Goal: Feedback & Contribution: Leave review/rating

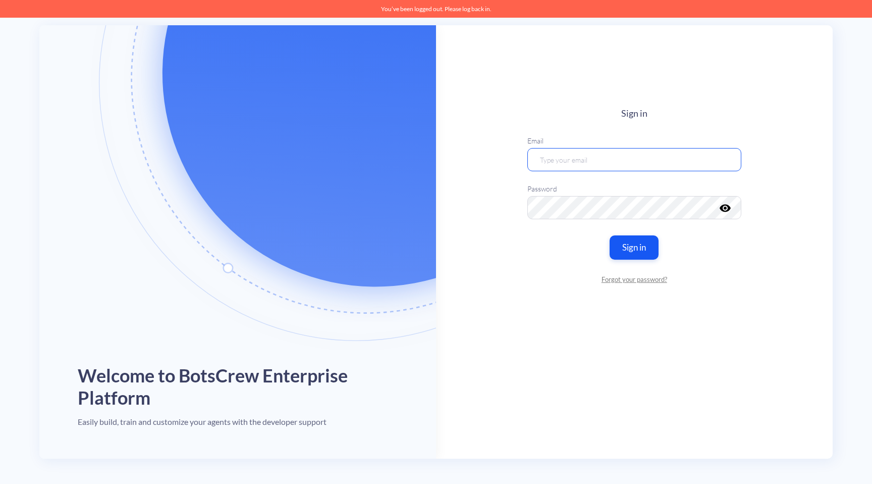
click at [572, 154] on input "email" at bounding box center [635, 159] width 214 height 23
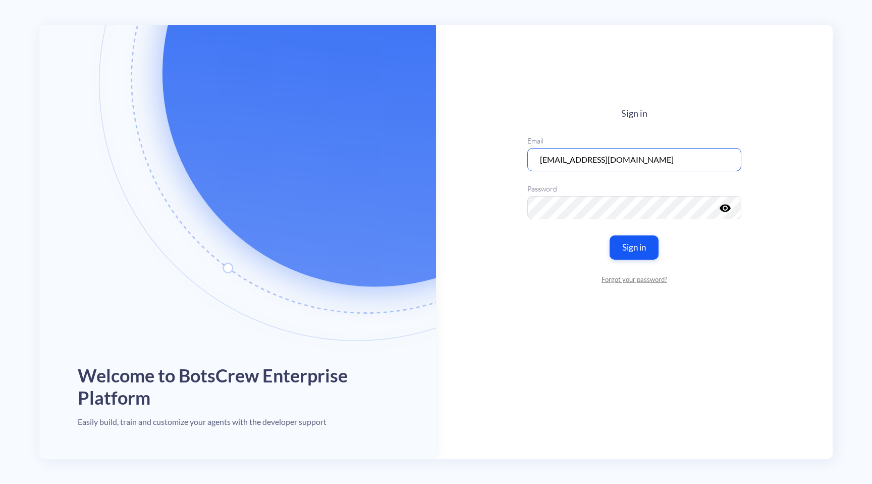
type input "max@botscrew.com"
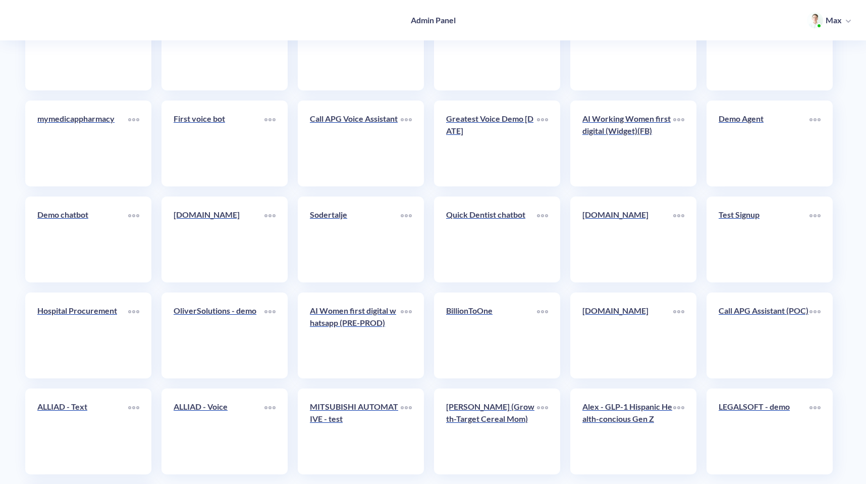
scroll to position [1464, 0]
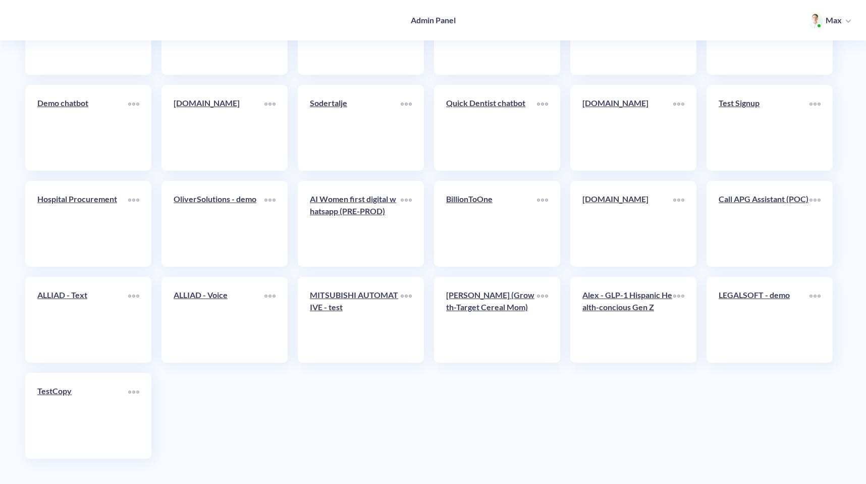
click at [625, 220] on link "[DOMAIN_NAME]" at bounding box center [628, 224] width 91 height 62
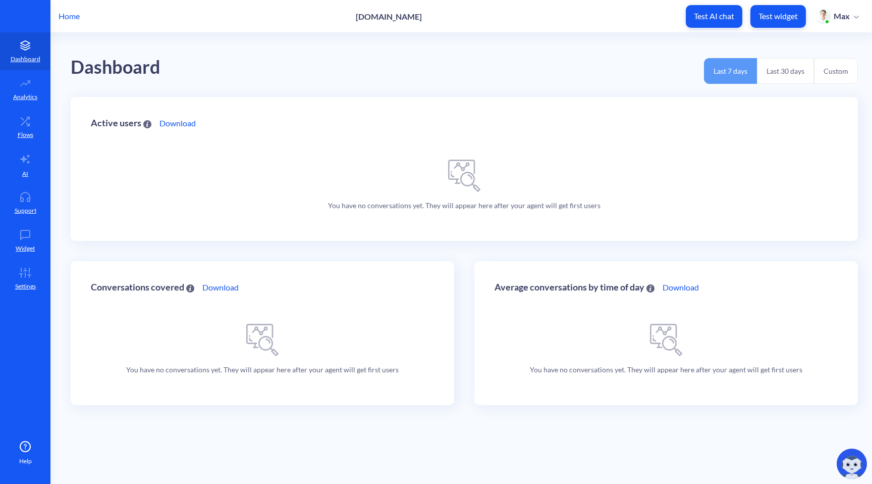
click at [771, 15] on p "Test widget" at bounding box center [778, 16] width 39 height 10
click at [25, 196] on icon at bounding box center [25, 197] width 20 height 10
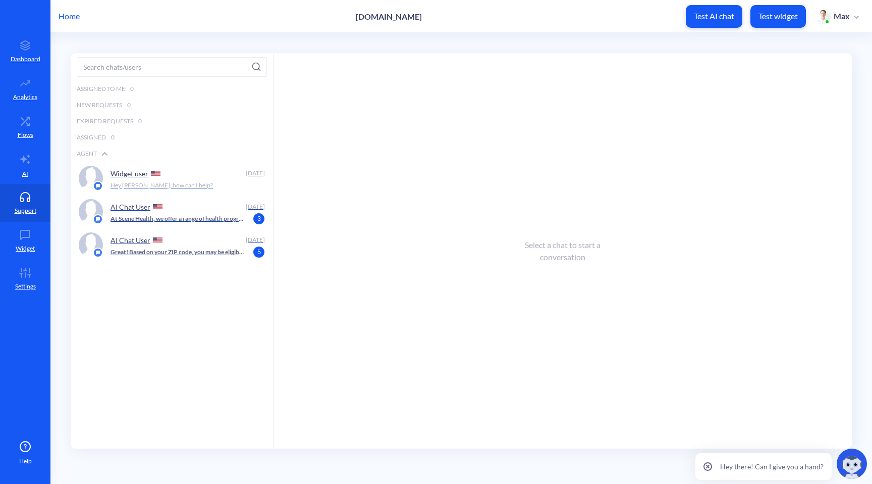
click at [189, 179] on div "Widget user" at bounding box center [177, 173] width 132 height 15
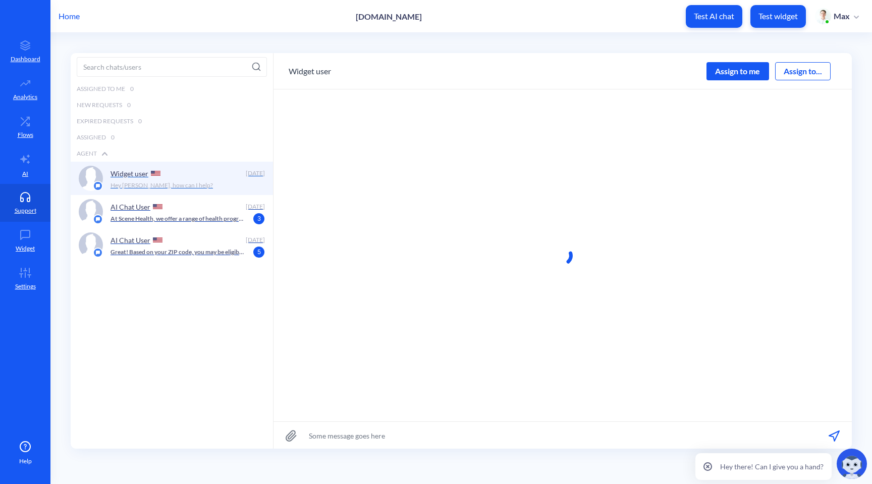
scroll to position [1, 0]
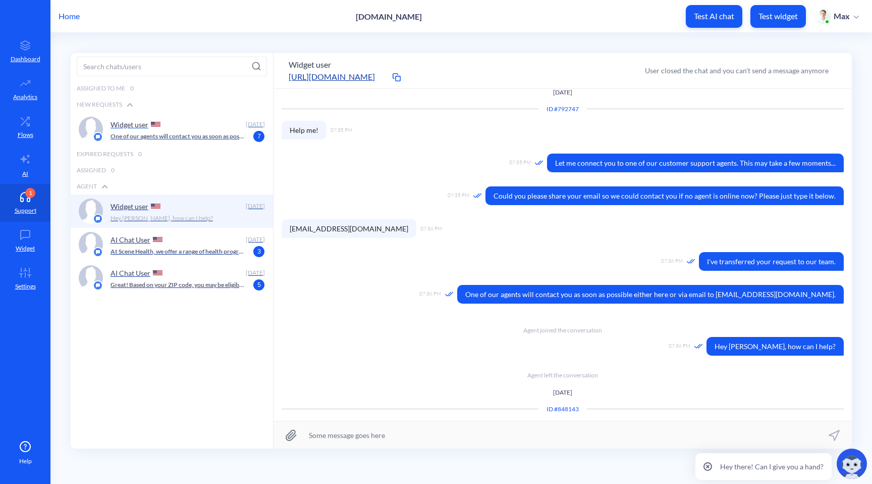
click at [110, 134] on div "Widget user Today One of our agents will contact you as soon as possible either…" at bounding box center [172, 129] width 202 height 33
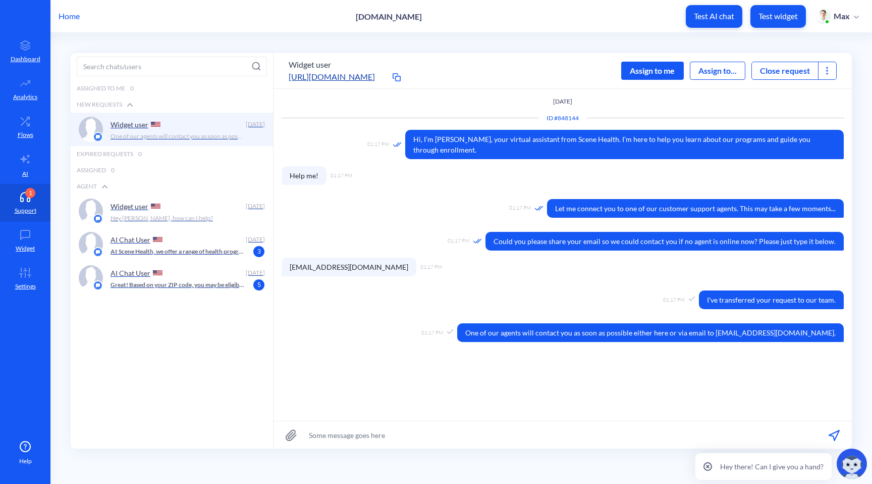
click at [648, 70] on div "Assign to me" at bounding box center [652, 71] width 63 height 18
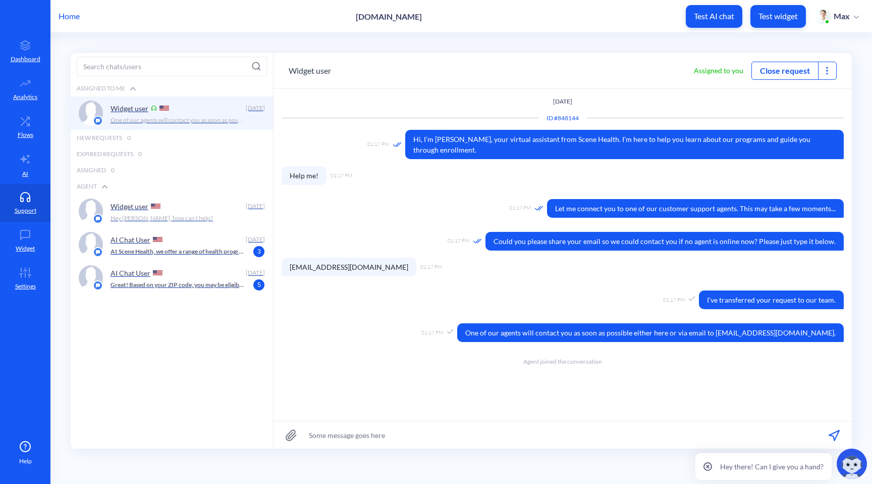
click at [362, 435] on input at bounding box center [563, 434] width 579 height 27
type input "Hi, this is Max"
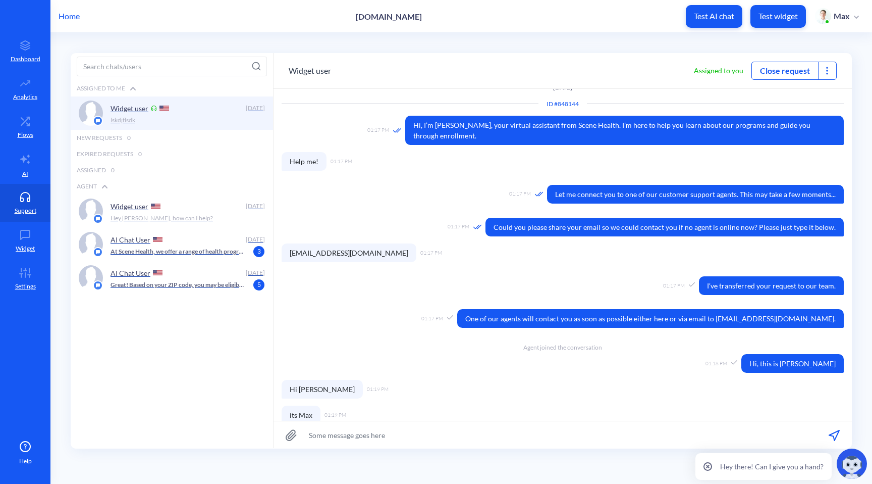
scroll to position [91, 0]
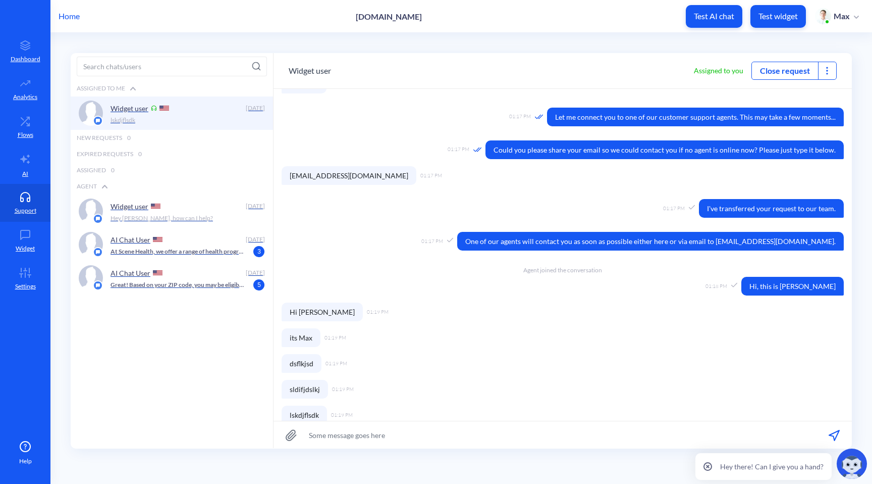
click at [343, 436] on input at bounding box center [563, 434] width 579 height 27
type input "dd"
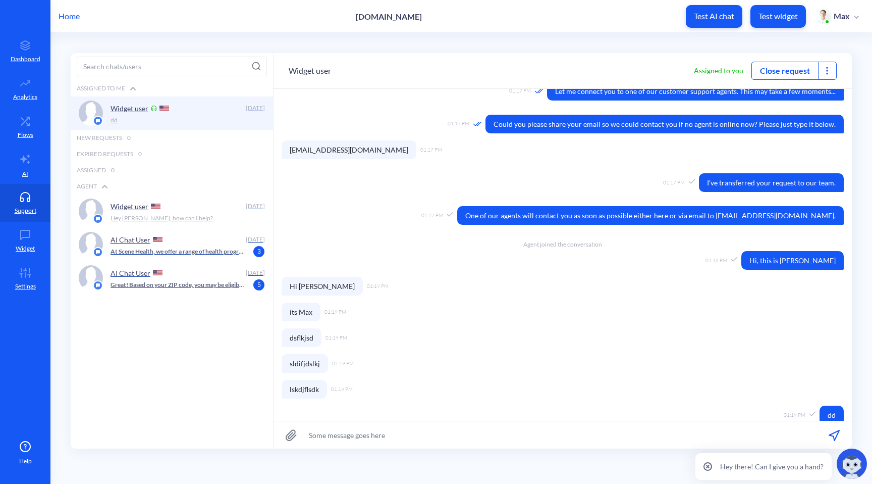
click at [832, 74] on div at bounding box center [827, 70] width 18 height 17
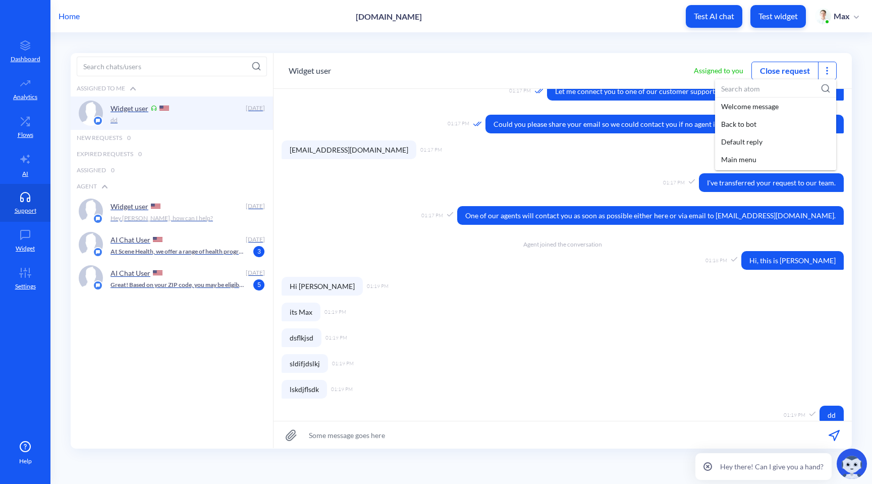
click at [828, 70] on div at bounding box center [436, 242] width 872 height 484
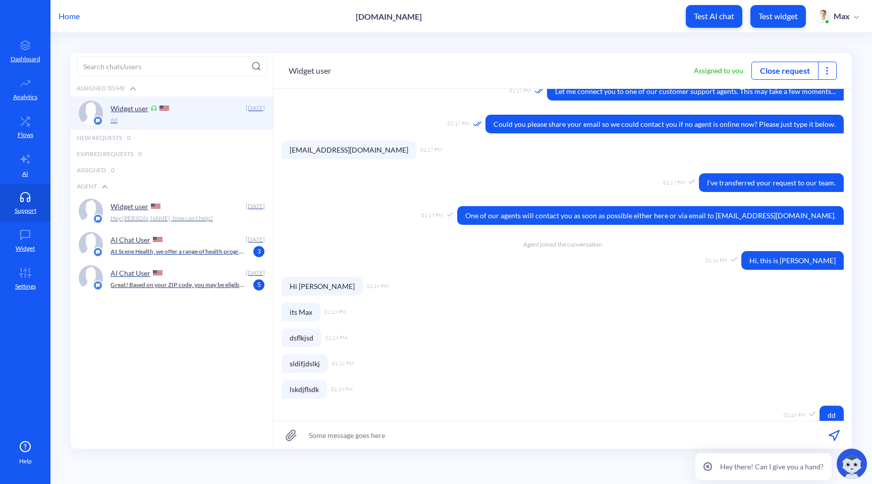
click at [824, 71] on icon at bounding box center [827, 71] width 10 height 10
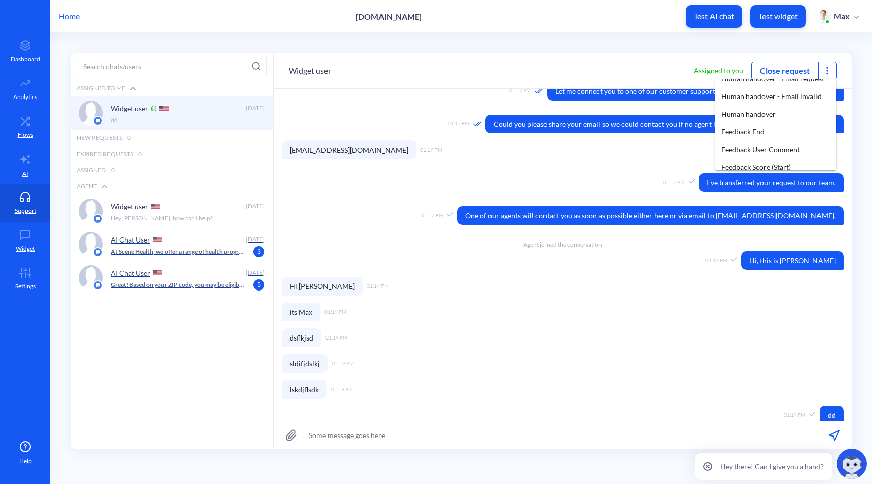
scroll to position [210, 0]
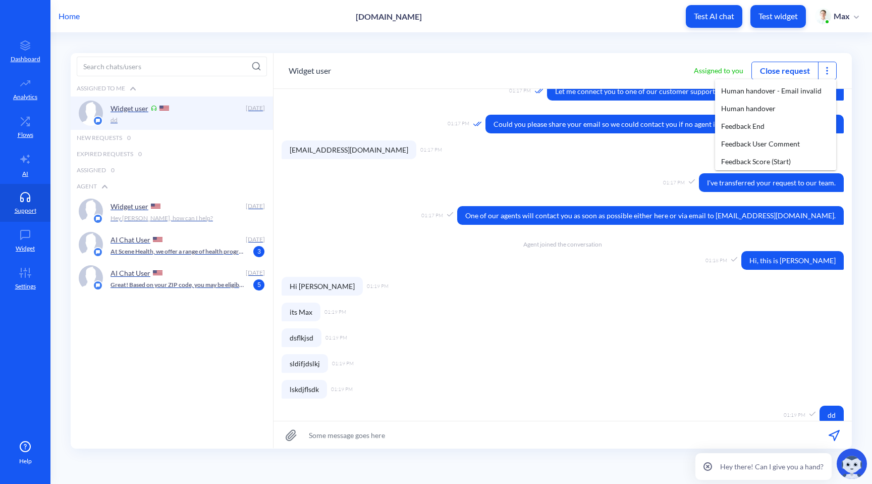
click at [542, 428] on div at bounding box center [436, 242] width 872 height 484
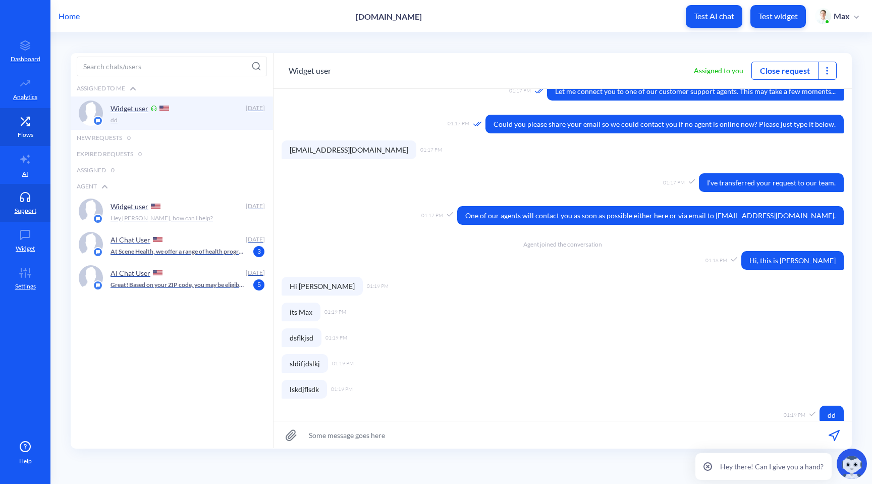
click at [18, 131] on p "Flows" at bounding box center [26, 134] width 16 height 9
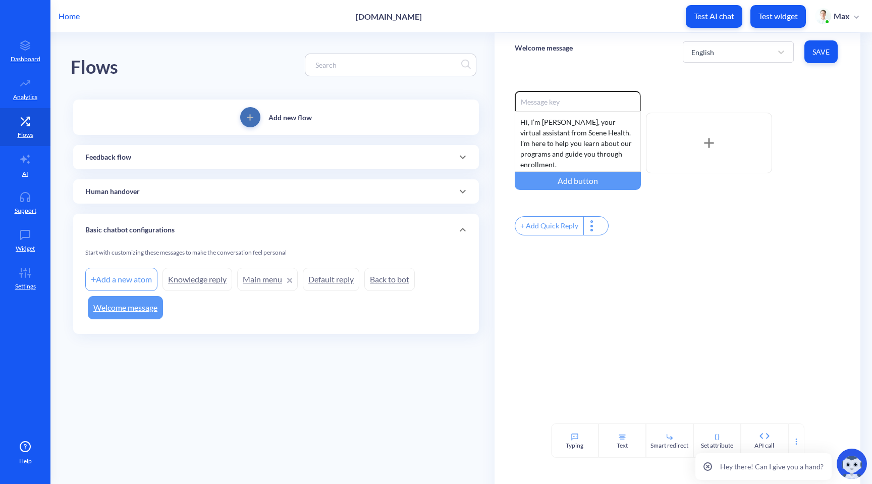
click at [256, 119] on span "add" at bounding box center [250, 117] width 20 height 7
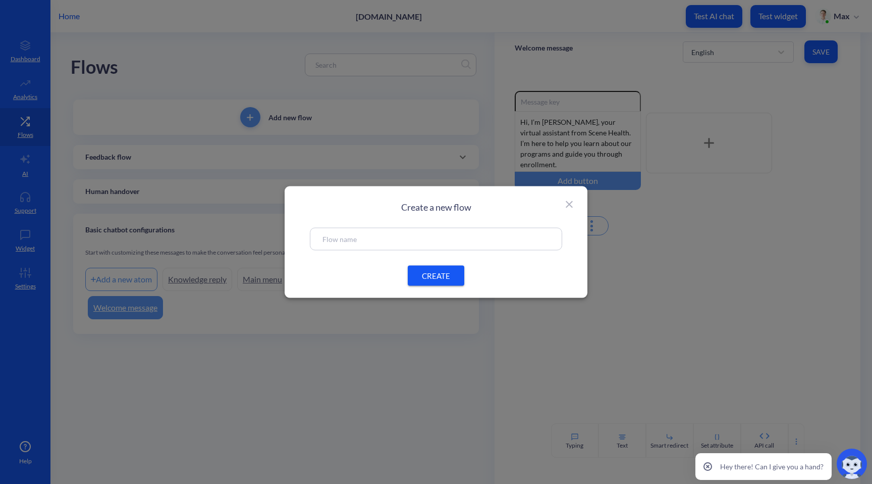
click at [373, 239] on input "text" at bounding box center [436, 239] width 227 height 12
type input "FAQs"
click at [420, 274] on span "CREATE" at bounding box center [436, 275] width 32 height 11
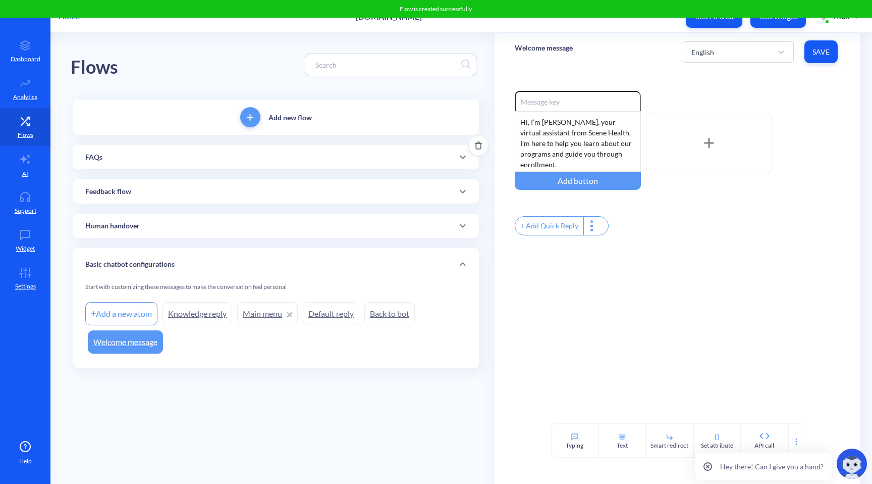
click at [112, 163] on div "FAQs" at bounding box center [276, 157] width 406 height 24
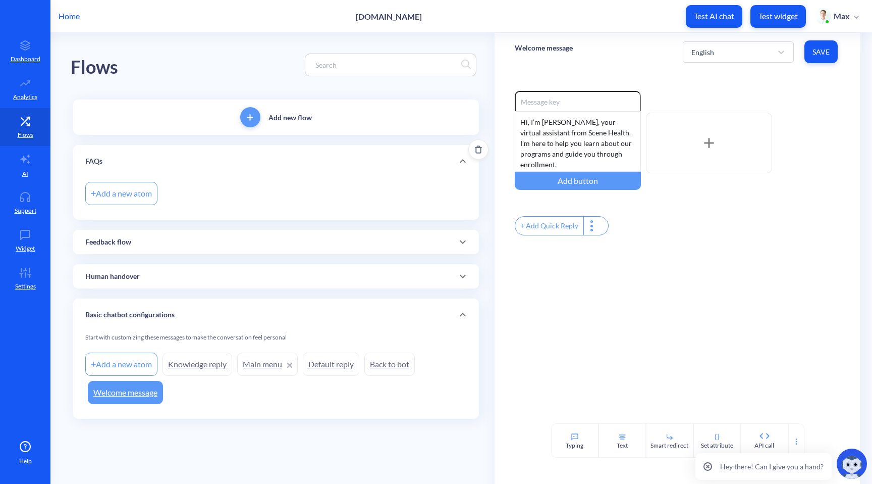
click at [131, 195] on div "Add a new atom" at bounding box center [121, 193] width 72 height 23
type input "Delivery"
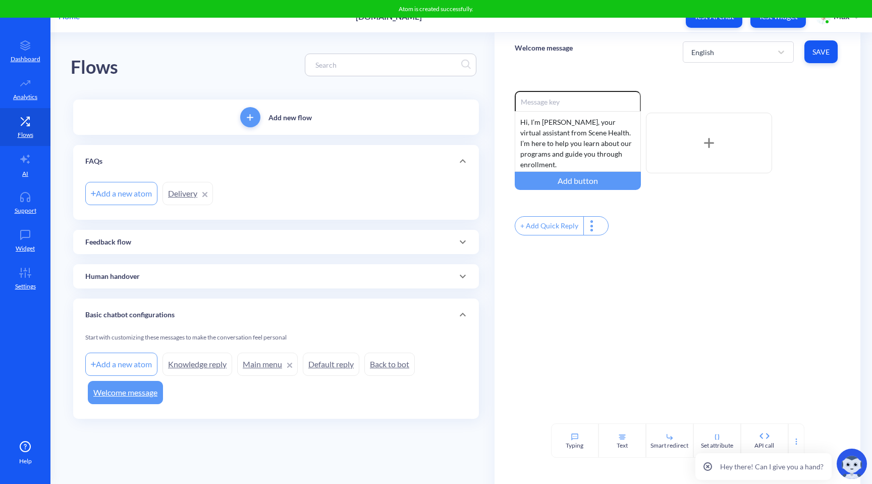
click at [182, 192] on link "Delivery" at bounding box center [188, 193] width 50 height 23
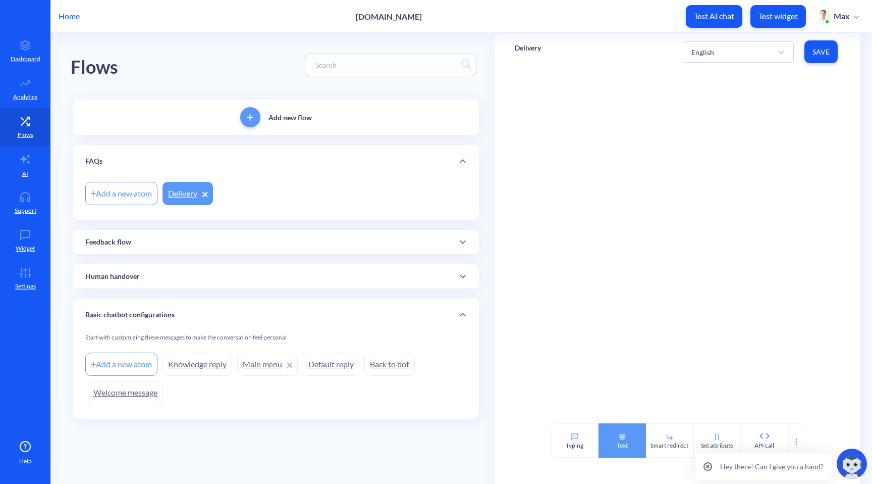
click at [613, 441] on div "Text" at bounding box center [622, 440] width 47 height 34
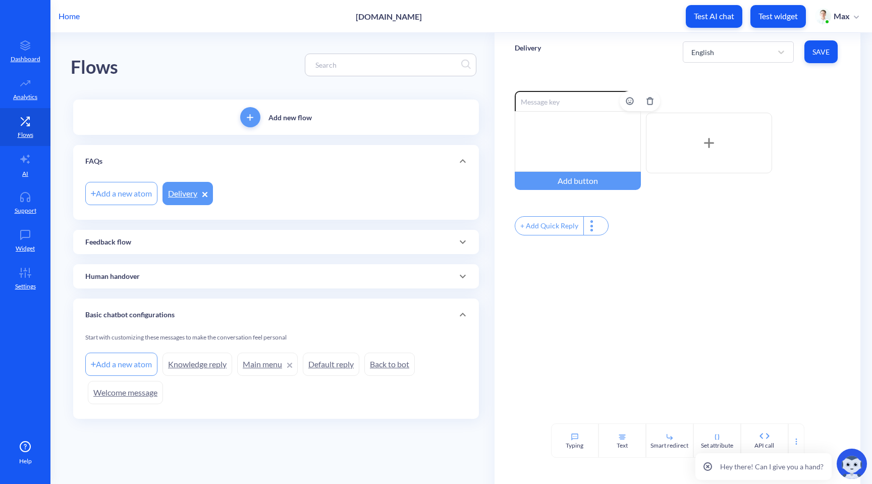
click at [560, 142] on div at bounding box center [578, 141] width 126 height 61
click at [32, 210] on p "Support" at bounding box center [26, 210] width 22 height 9
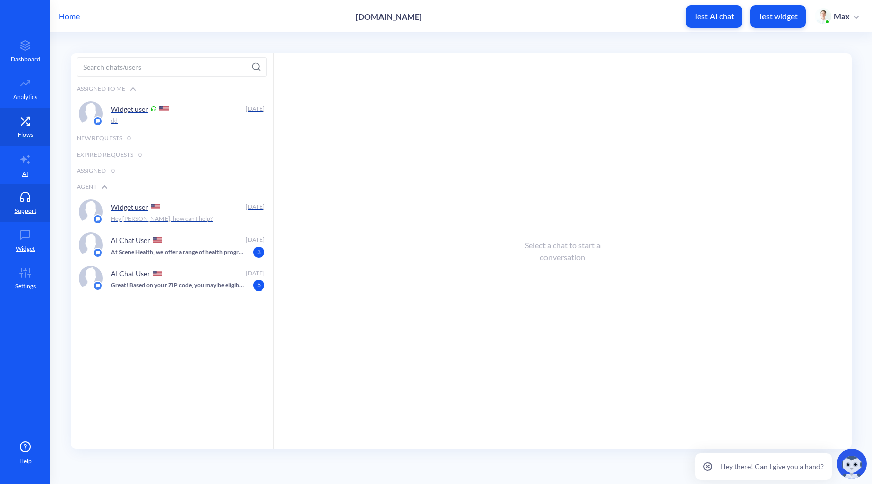
click at [21, 136] on p "Flows" at bounding box center [26, 134] width 16 height 9
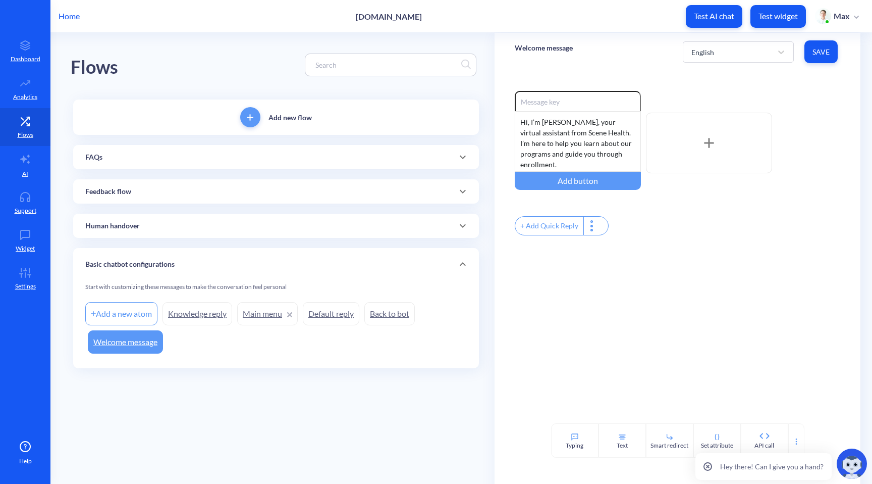
click at [206, 161] on div "FAQs" at bounding box center [276, 157] width 382 height 11
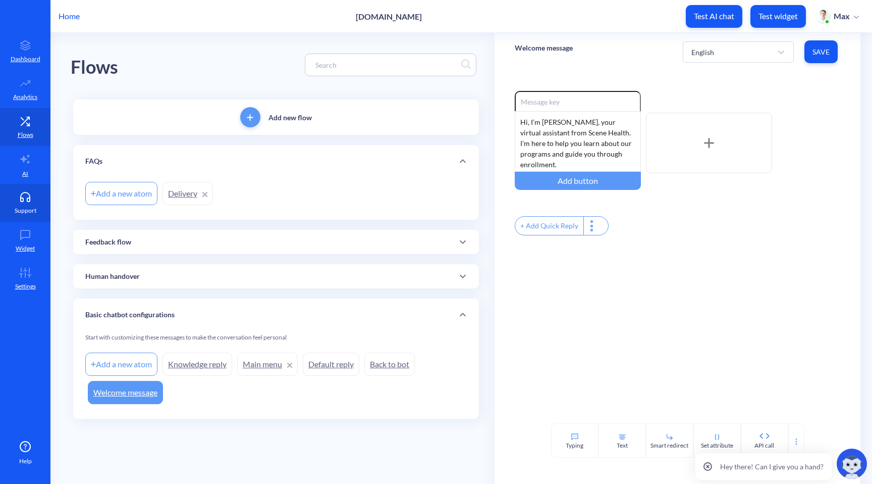
click at [30, 202] on link "Support" at bounding box center [25, 203] width 50 height 38
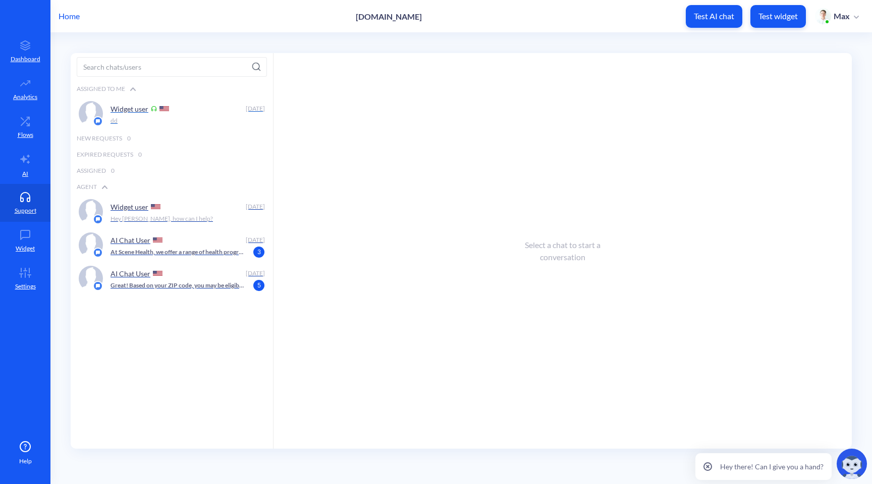
click at [155, 121] on div "dd" at bounding box center [185, 120] width 149 height 9
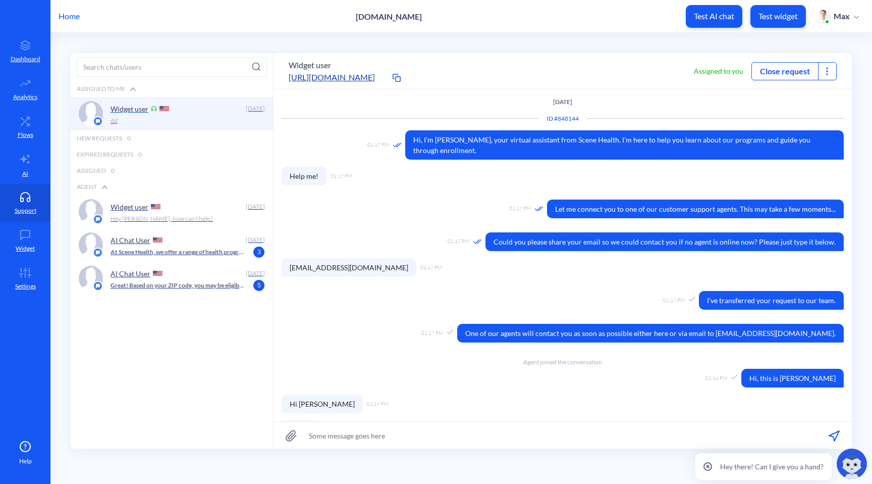
scroll to position [1, 0]
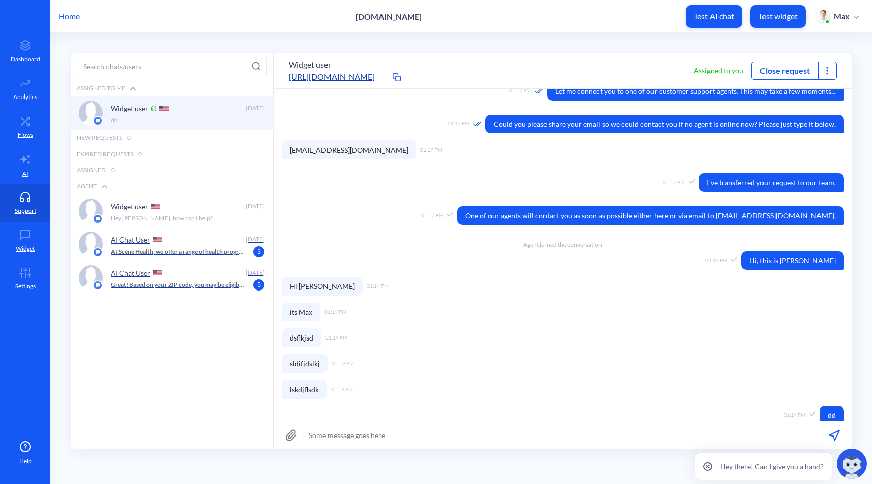
click at [792, 72] on button "Close request" at bounding box center [785, 71] width 66 height 12
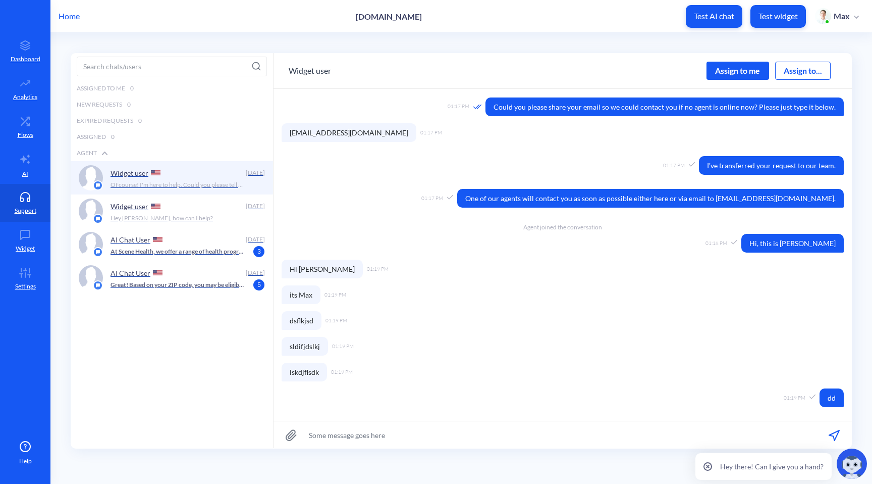
scroll to position [188, 0]
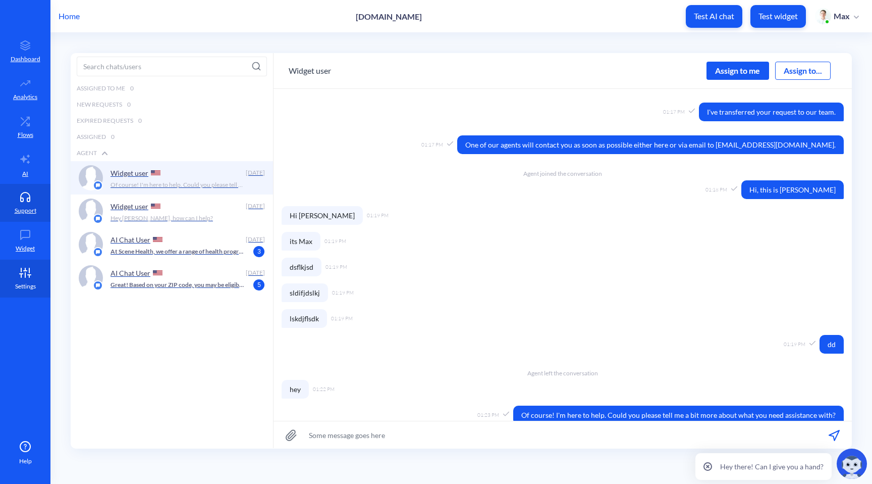
click at [26, 285] on p "Settings" at bounding box center [25, 286] width 21 height 9
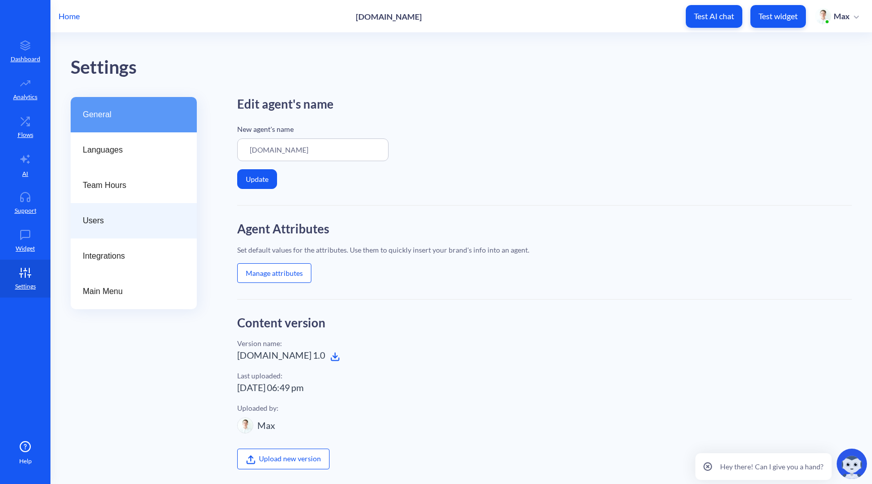
click at [117, 227] on div "Users" at bounding box center [134, 220] width 126 height 35
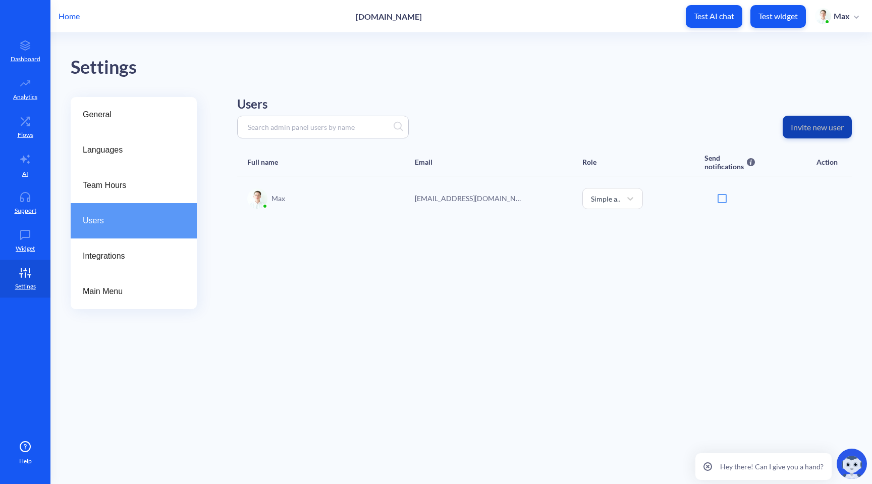
click at [820, 129] on p "Invite new user" at bounding box center [817, 127] width 53 height 10
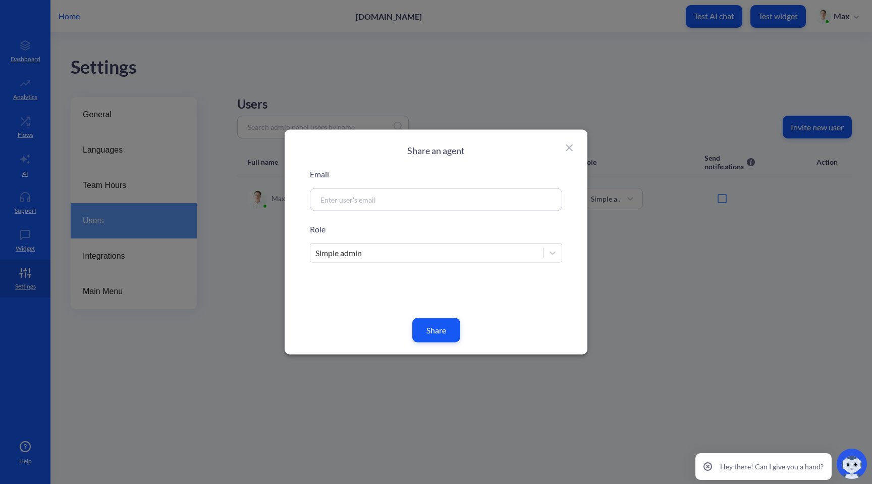
click at [373, 257] on div "Simple admin" at bounding box center [426, 253] width 233 height 18
click at [571, 146] on icon at bounding box center [569, 148] width 12 height 12
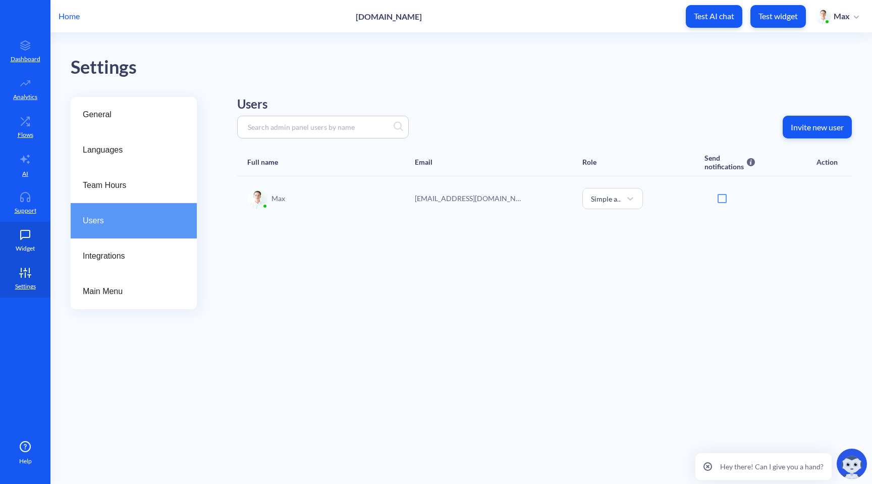
click at [33, 247] on p "Widget" at bounding box center [25, 248] width 19 height 9
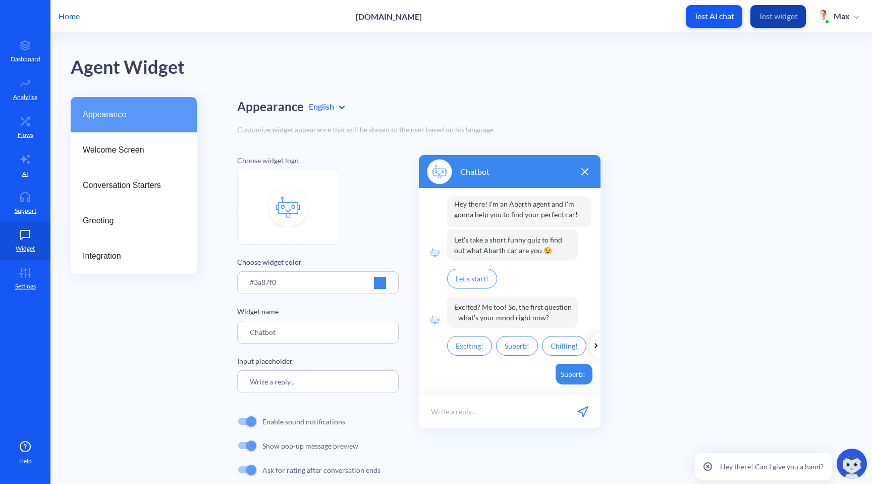
click at [755, 19] on button "Test widget" at bounding box center [779, 16] width 56 height 23
click at [517, 178] on div "Chatbot" at bounding box center [510, 171] width 182 height 33
click at [373, 287] on div "#3a87f0" at bounding box center [318, 286] width 136 height 19
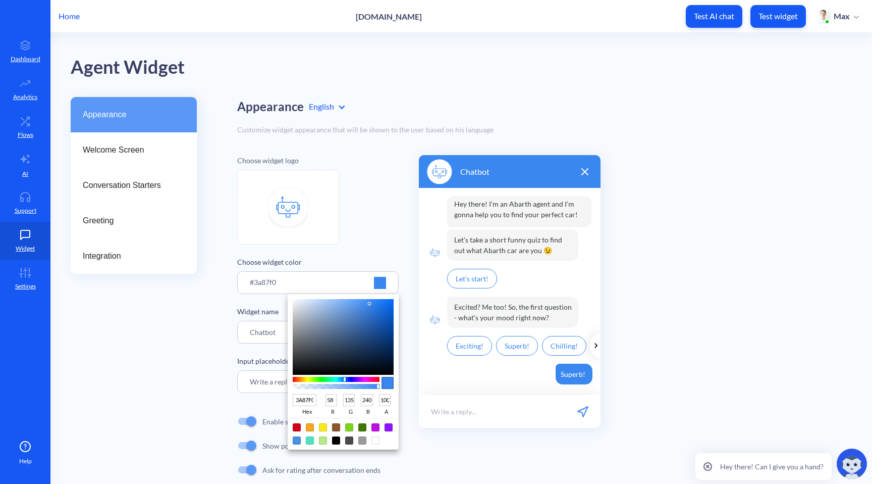
type input "5CF03A"
type input "92"
type input "240"
type input "58"
click at [319, 380] on div at bounding box center [336, 379] width 87 height 5
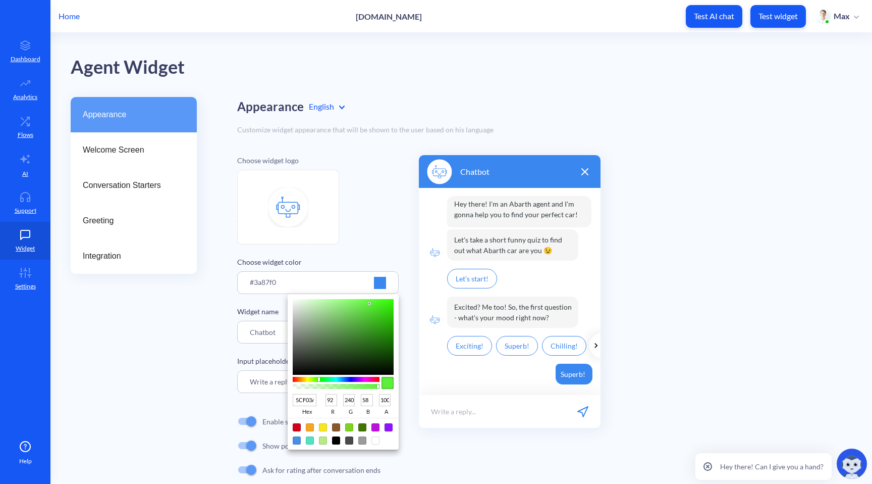
type input "449432"
type input "68"
type input "148"
type input "50"
click at [360, 331] on div at bounding box center [343, 337] width 101 height 76
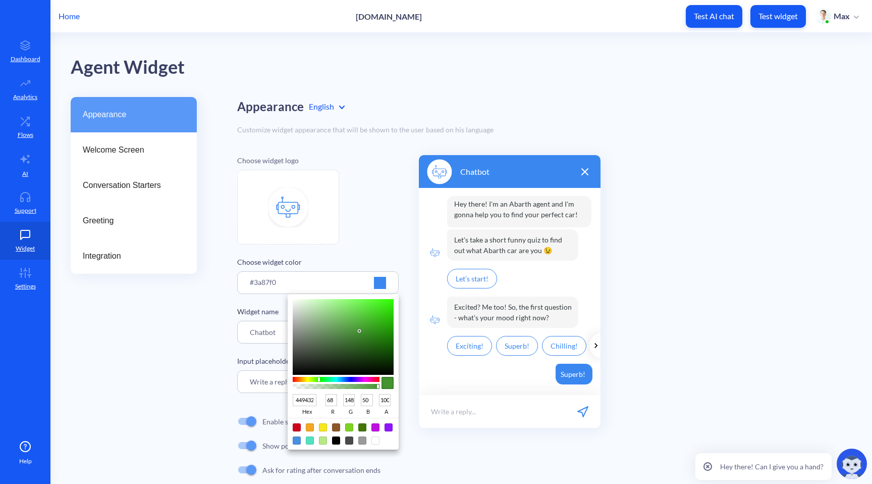
click at [375, 229] on div at bounding box center [436, 242] width 872 height 484
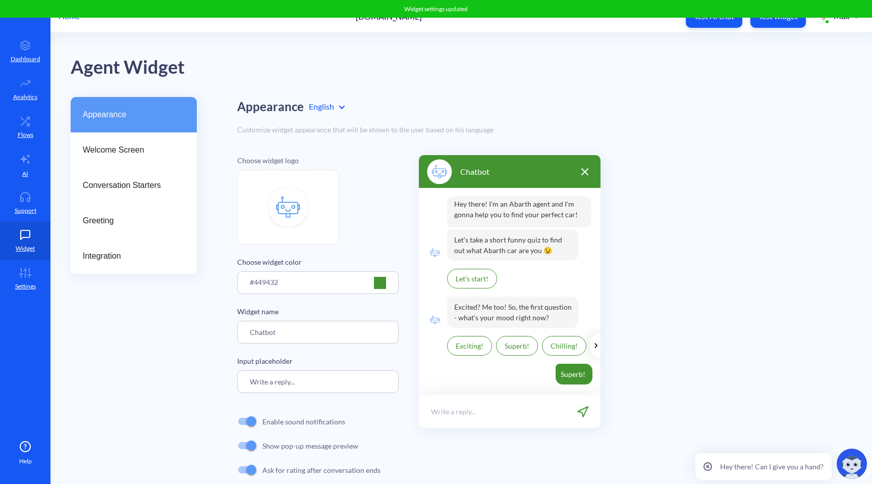
drag, startPoint x: 289, startPoint y: 335, endPoint x: 247, endPoint y: 332, distance: 41.5
click at [249, 333] on input "Chatbot" at bounding box center [318, 332] width 162 height 23
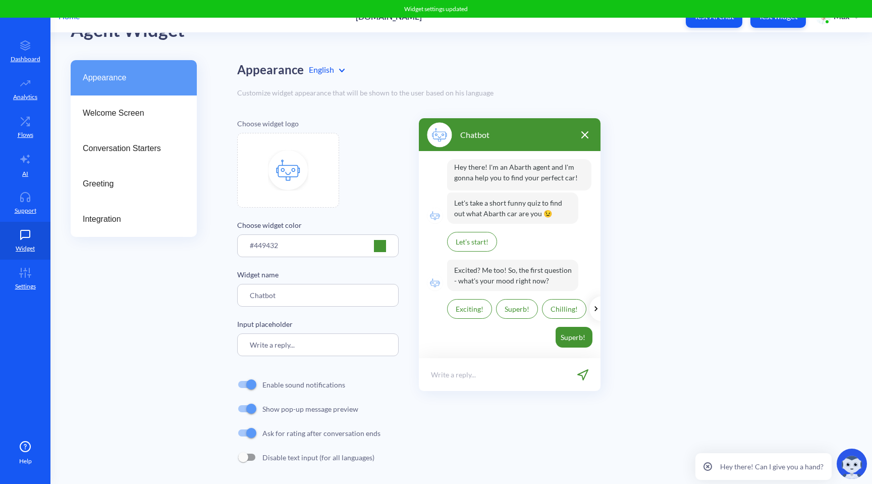
scroll to position [42, 0]
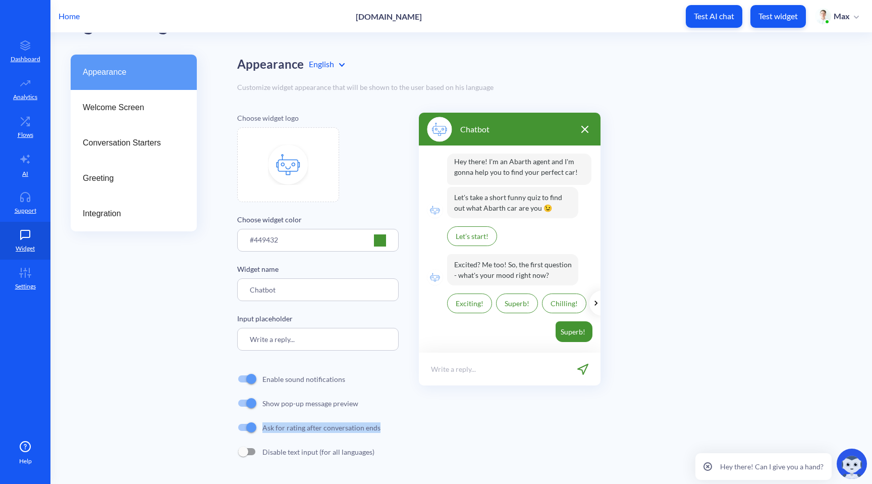
drag, startPoint x: 265, startPoint y: 430, endPoint x: 391, endPoint y: 430, distance: 126.2
click at [390, 430] on div "Ask for rating after conversation ends" at bounding box center [315, 427] width 168 height 24
click at [391, 430] on div "Ask for rating after conversation ends" at bounding box center [315, 427] width 168 height 24
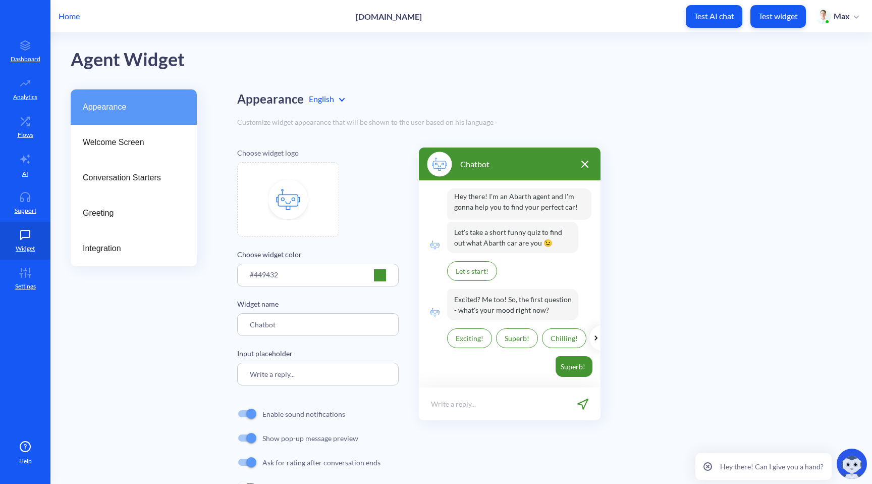
scroll to position [0, 0]
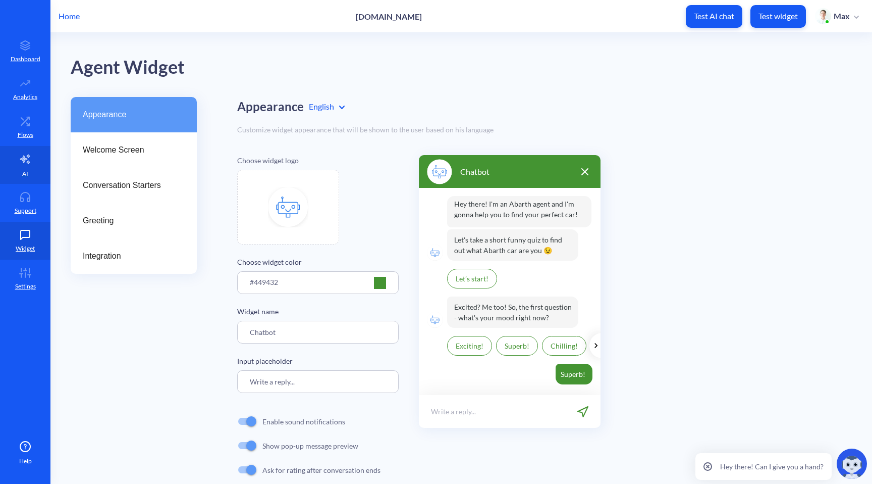
click at [30, 174] on link "AI" at bounding box center [25, 165] width 50 height 38
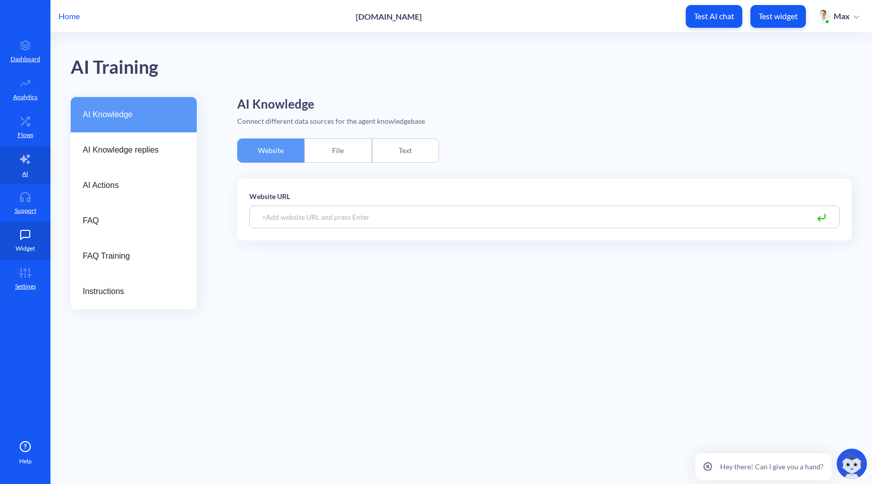
click at [21, 250] on p "Widget" at bounding box center [25, 248] width 19 height 9
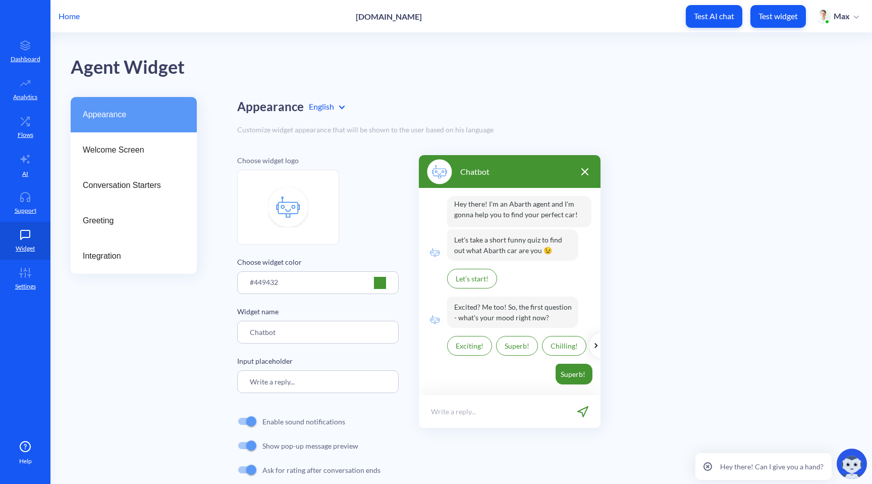
scroll to position [42, 0]
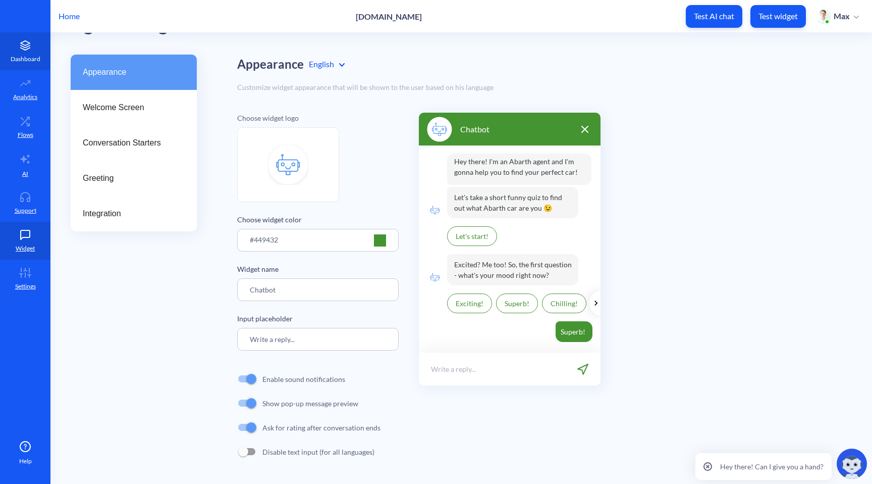
click at [24, 61] on p "Dashboard" at bounding box center [26, 59] width 30 height 9
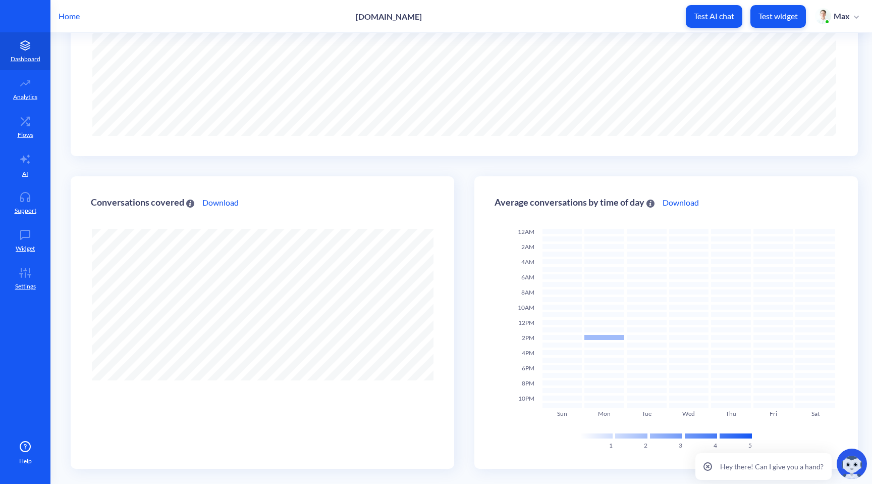
scroll to position [170, 0]
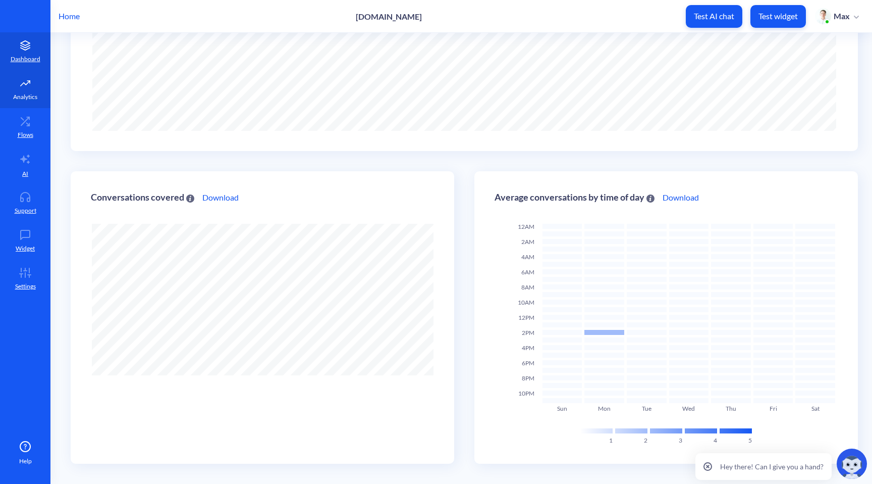
click at [20, 85] on icon at bounding box center [25, 83] width 20 height 10
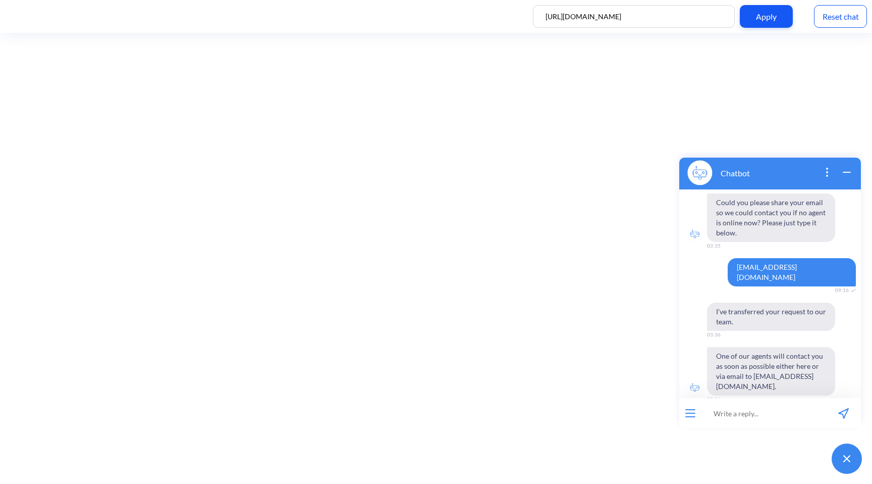
scroll to position [972, 0]
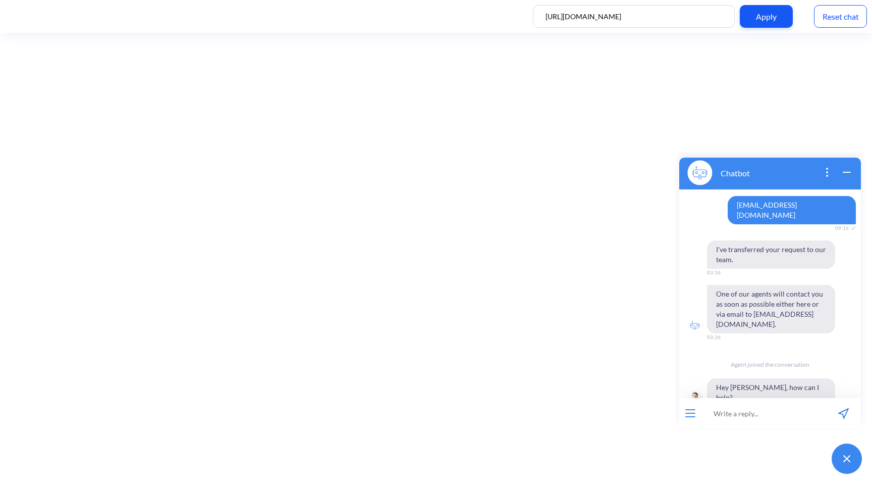
click at [844, 16] on div "Reset chat" at bounding box center [840, 16] width 53 height 23
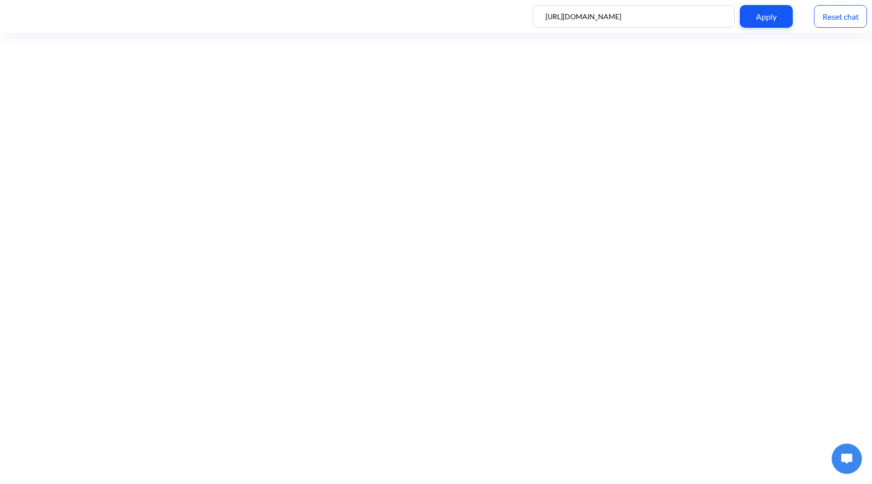
click at [847, 458] on img at bounding box center [847, 458] width 11 height 10
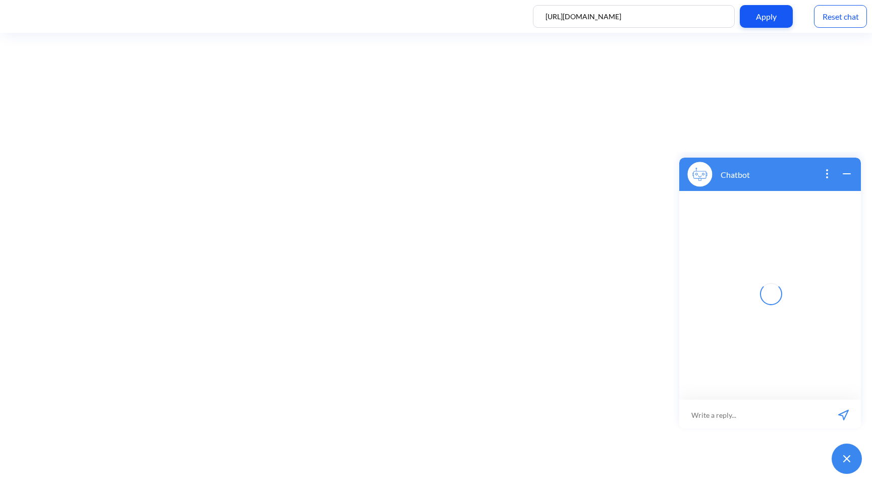
scroll to position [2, 0]
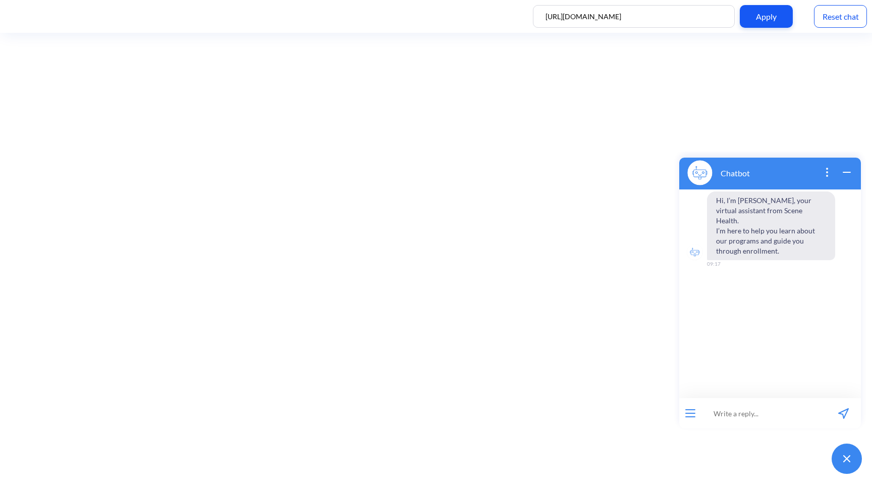
click at [684, 413] on div at bounding box center [691, 413] width 22 height 30
click at [691, 413] on icon "open menu" at bounding box center [690, 413] width 9 height 0
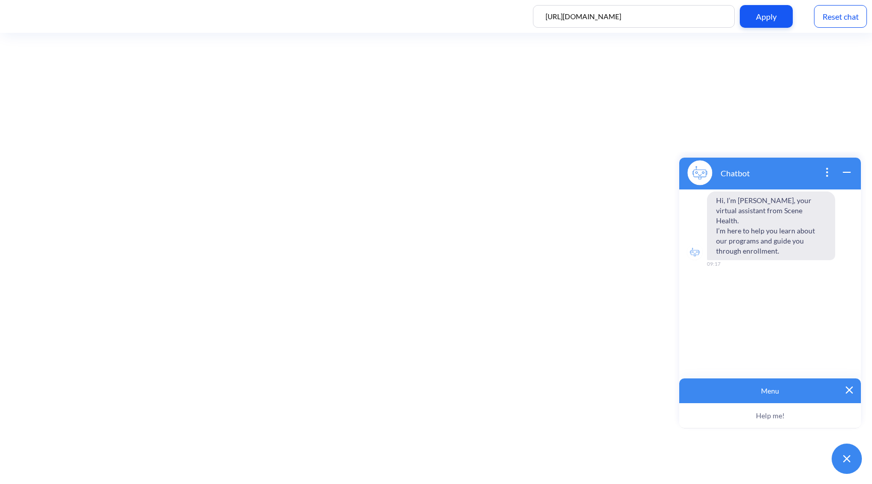
click at [722, 419] on button "Help me!" at bounding box center [771, 415] width 182 height 25
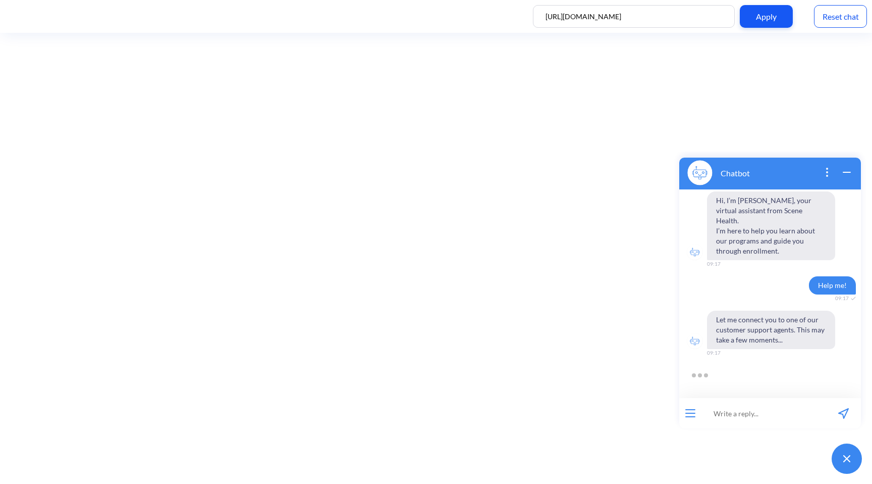
scroll to position [25, 0]
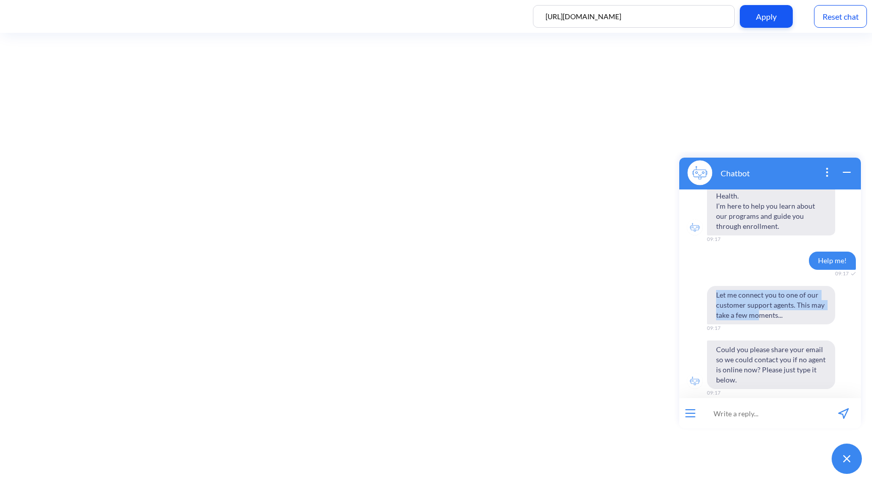
drag, startPoint x: 716, startPoint y: 285, endPoint x: 759, endPoint y: 306, distance: 47.9
click at [759, 306] on span "Let me connect you to one of our customer support agents. This may take a few m…" at bounding box center [771, 305] width 128 height 38
click at [742, 419] on input at bounding box center [764, 413] width 125 height 30
type input "[EMAIL_ADDRESS][DOMAIN_NAME]"
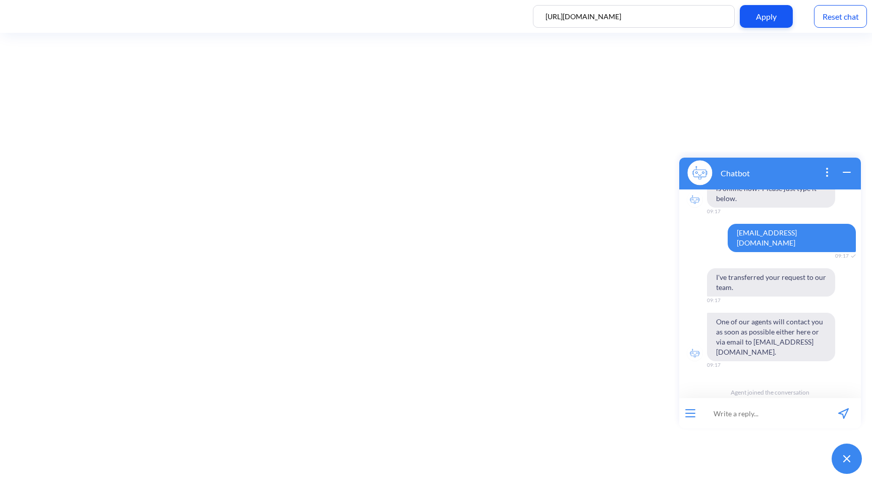
scroll to position [221, 0]
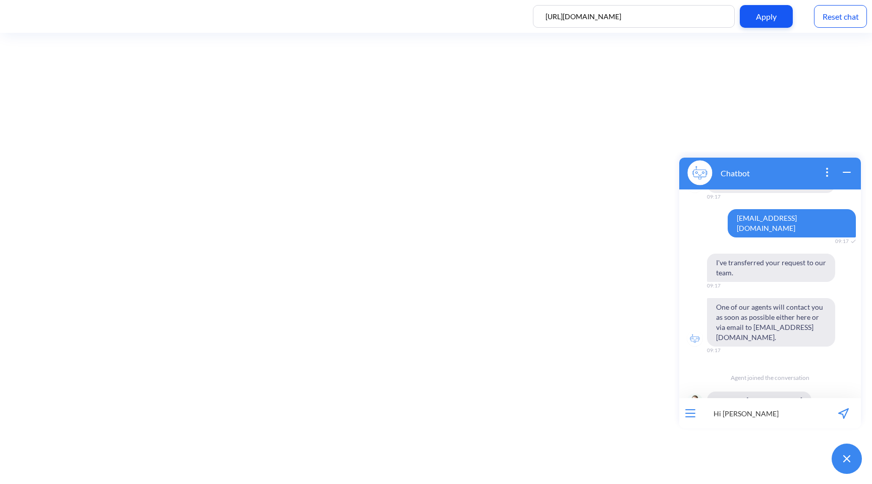
type input "Hi Max"
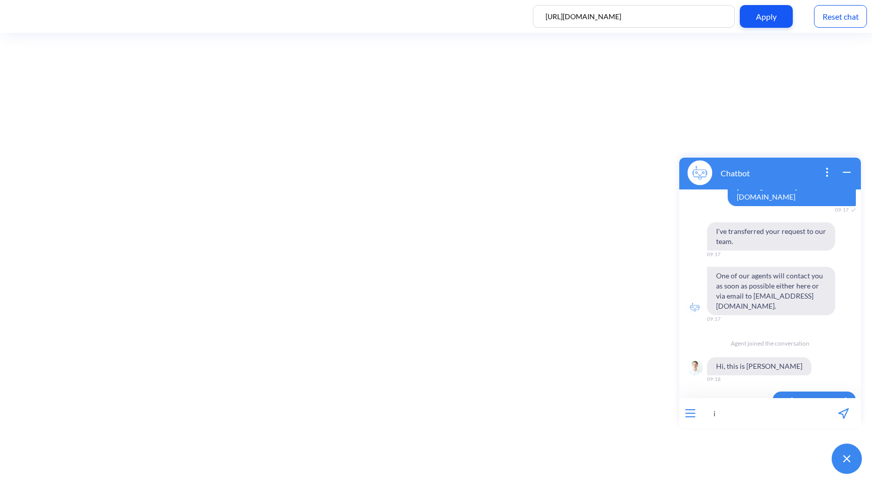
scroll to position [252, 0]
type input "its Max"
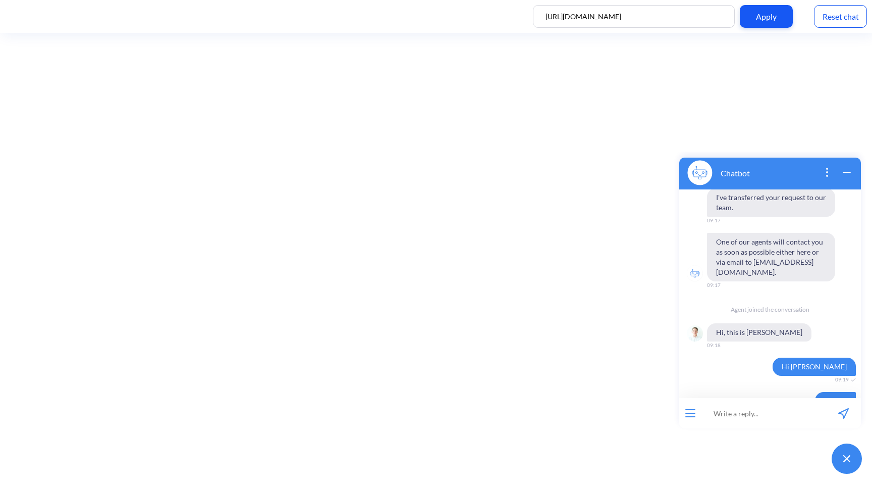
scroll to position [286, 0]
type input "dsflkjsd"
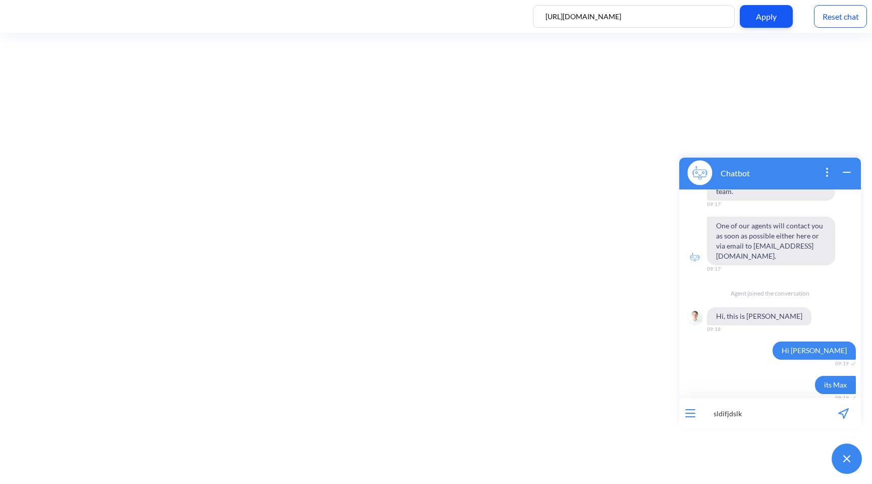
type input "sldifjdslkj"
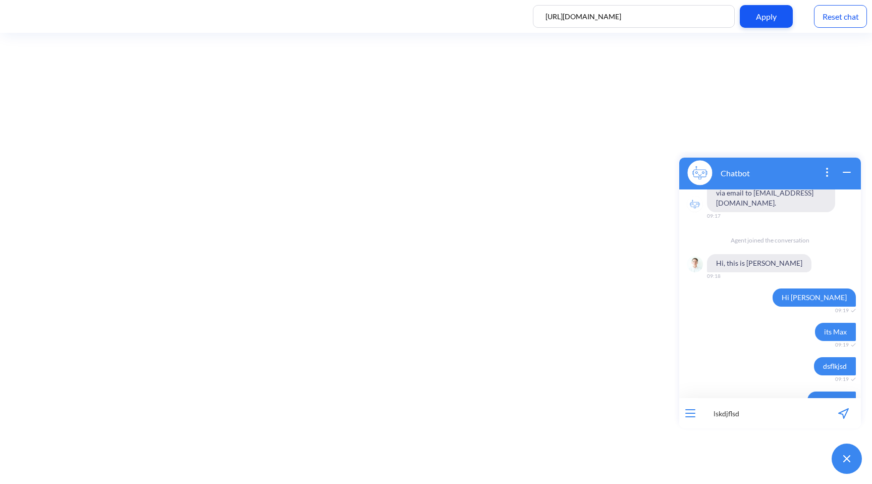
type input "lskdjflsdk"
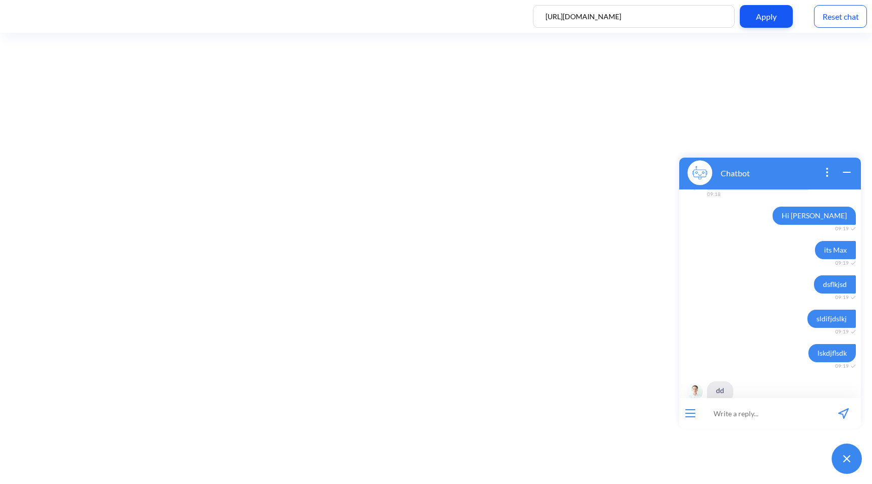
scroll to position [450, 0]
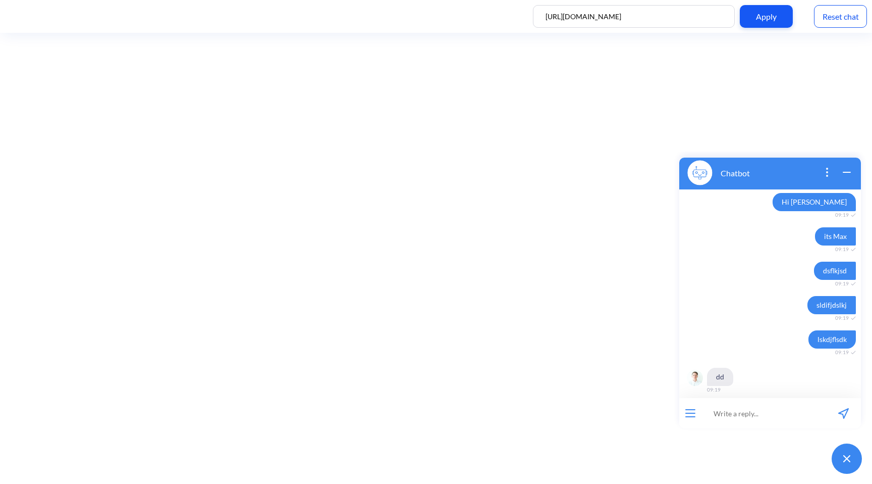
drag, startPoint x: 731, startPoint y: 387, endPoint x: 821, endPoint y: 387, distance: 90.4
click at [821, 405] on div "Agent left the conversation" at bounding box center [771, 417] width 182 height 24
click at [759, 419] on input at bounding box center [764, 413] width 125 height 30
type input "hey"
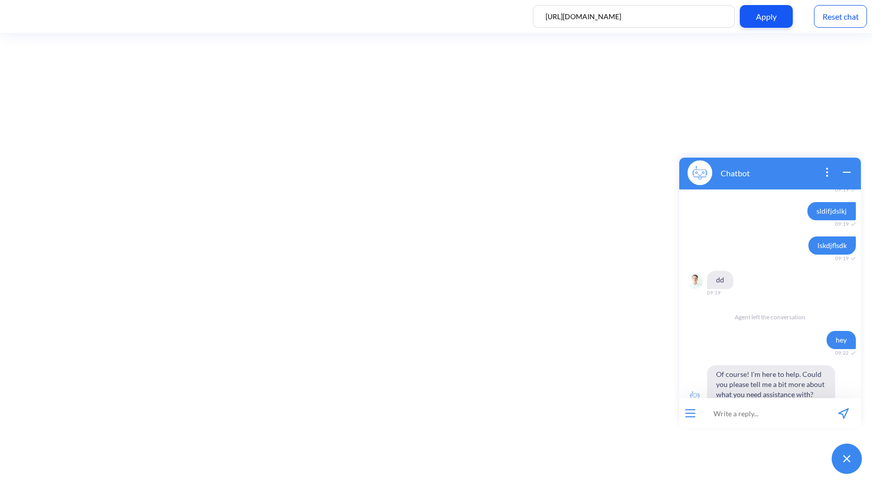
scroll to position [538, 0]
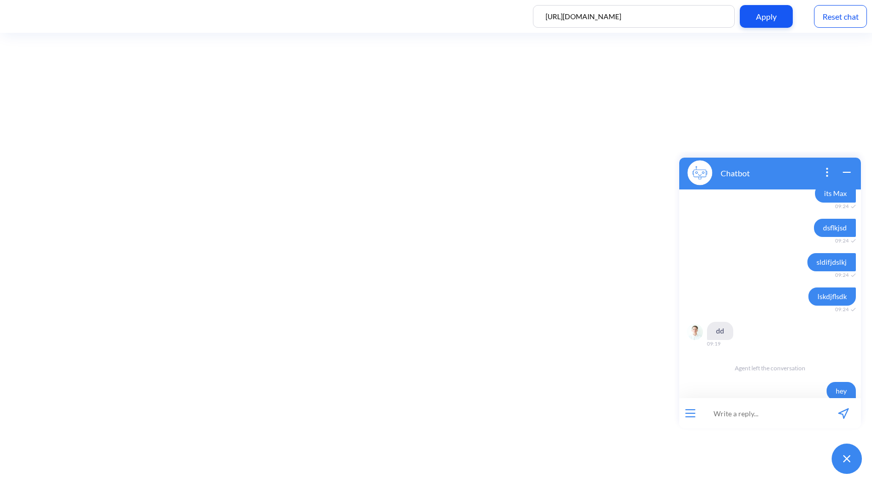
scroll to position [538, 0]
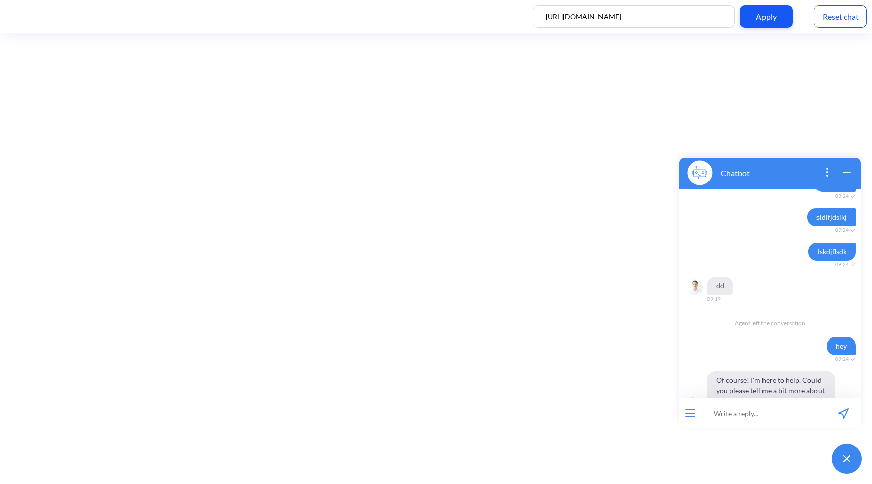
click at [846, 460] on img at bounding box center [847, 458] width 7 height 7
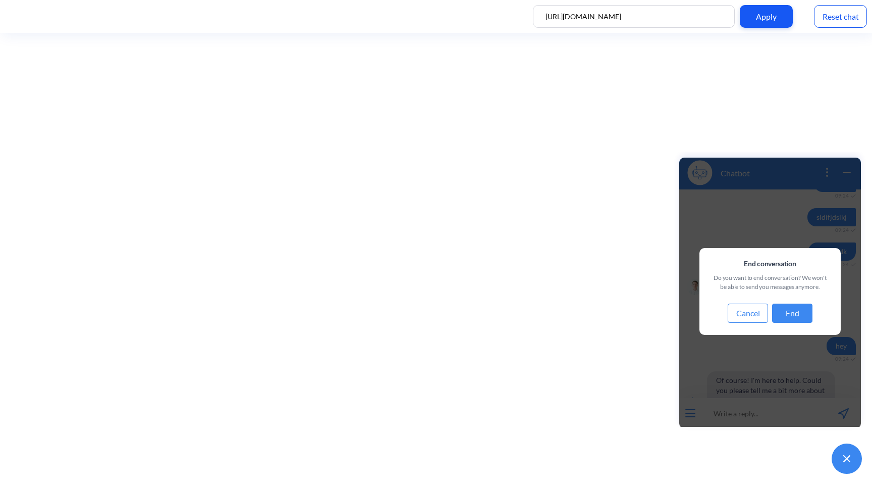
click at [797, 314] on button "End" at bounding box center [792, 312] width 40 height 19
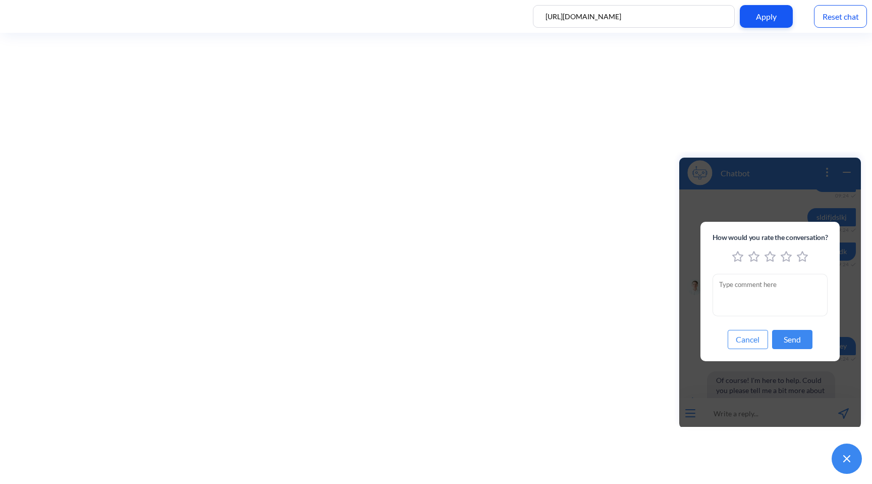
click at [808, 253] on div "feedback modal window" at bounding box center [771, 257] width 116 height 13
click at [805, 255] on icon "5 stars" at bounding box center [802, 256] width 11 height 11
click at [779, 289] on textarea "feedback modal window" at bounding box center [771, 295] width 116 height 42
type textarea "it was good, but..."
click at [795, 335] on button "Send" at bounding box center [792, 339] width 40 height 19
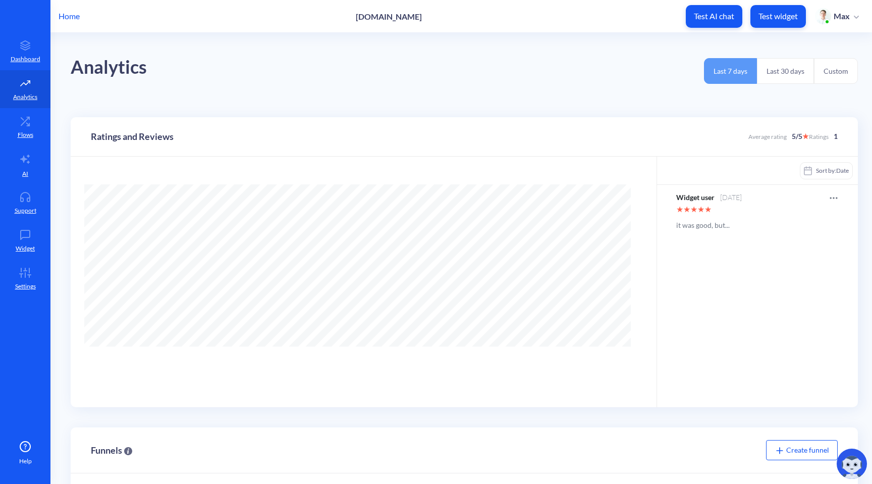
scroll to position [484, 872]
click at [829, 196] on icon at bounding box center [834, 198] width 10 height 10
click at [757, 262] on div at bounding box center [436, 242] width 872 height 484
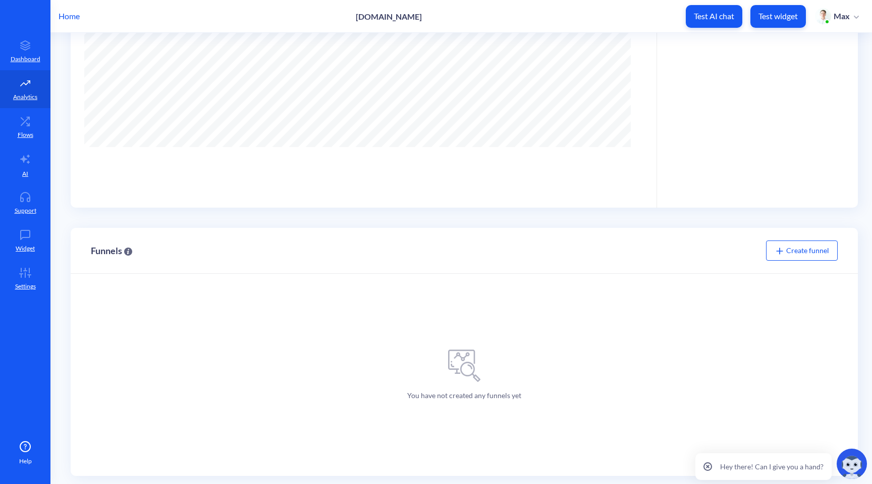
scroll to position [212, 0]
